Goal: Check status: Check status

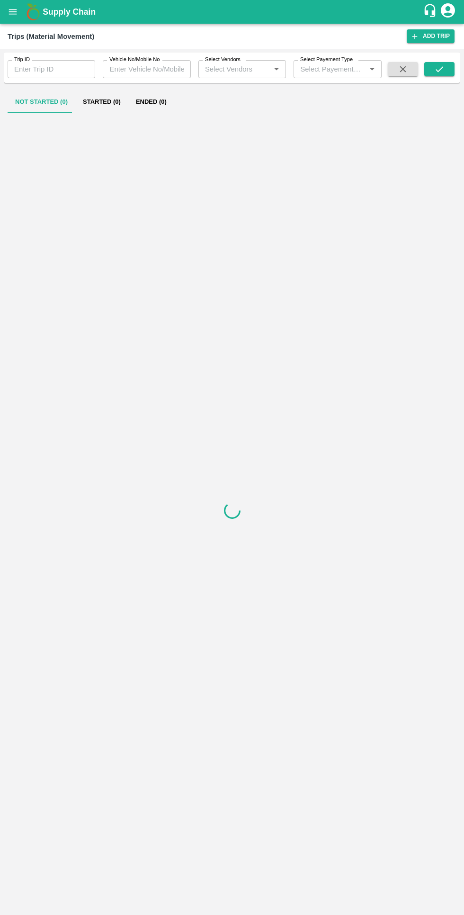
click at [128, 92] on button "Ended (0)" at bounding box center [151, 101] width 46 height 23
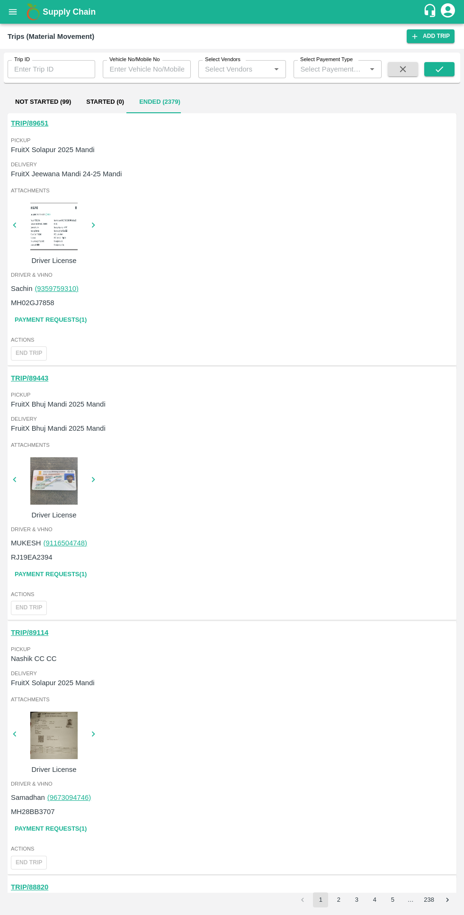
click at [45, 325] on link "Payment Requests( 1 )" at bounding box center [51, 320] width 80 height 17
